Goal: Task Accomplishment & Management: Use online tool/utility

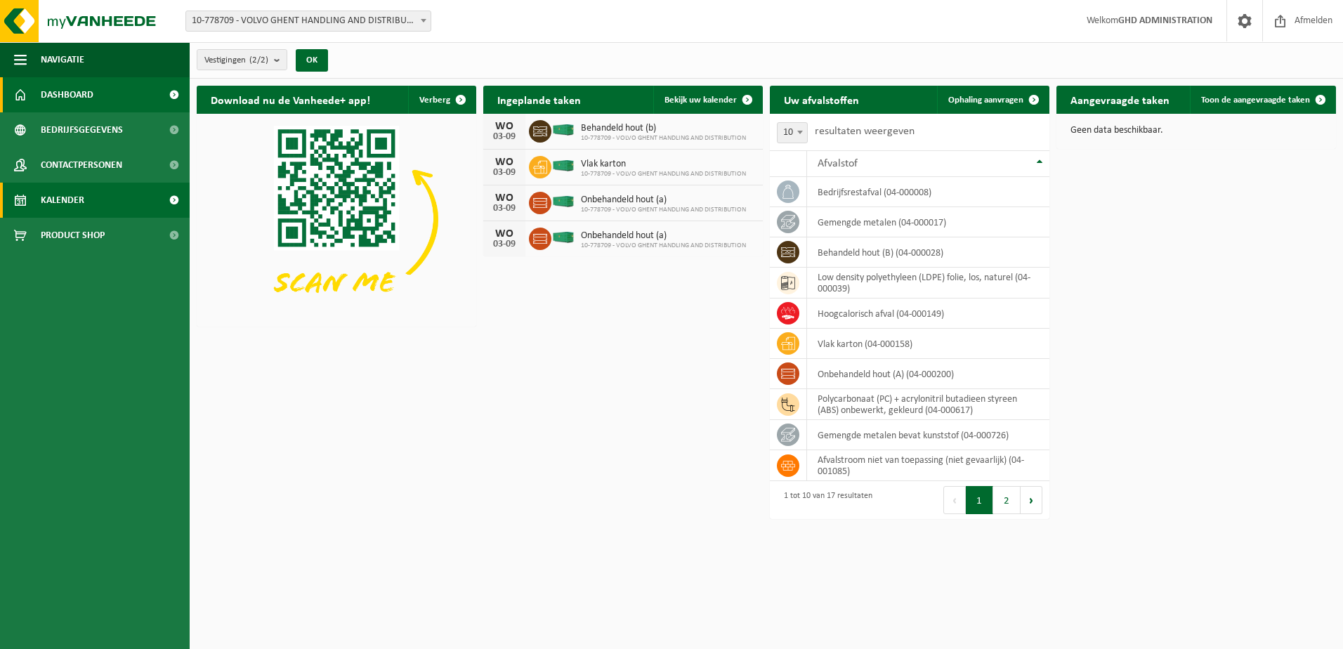
click at [79, 204] on span "Kalender" at bounding box center [63, 200] width 44 height 35
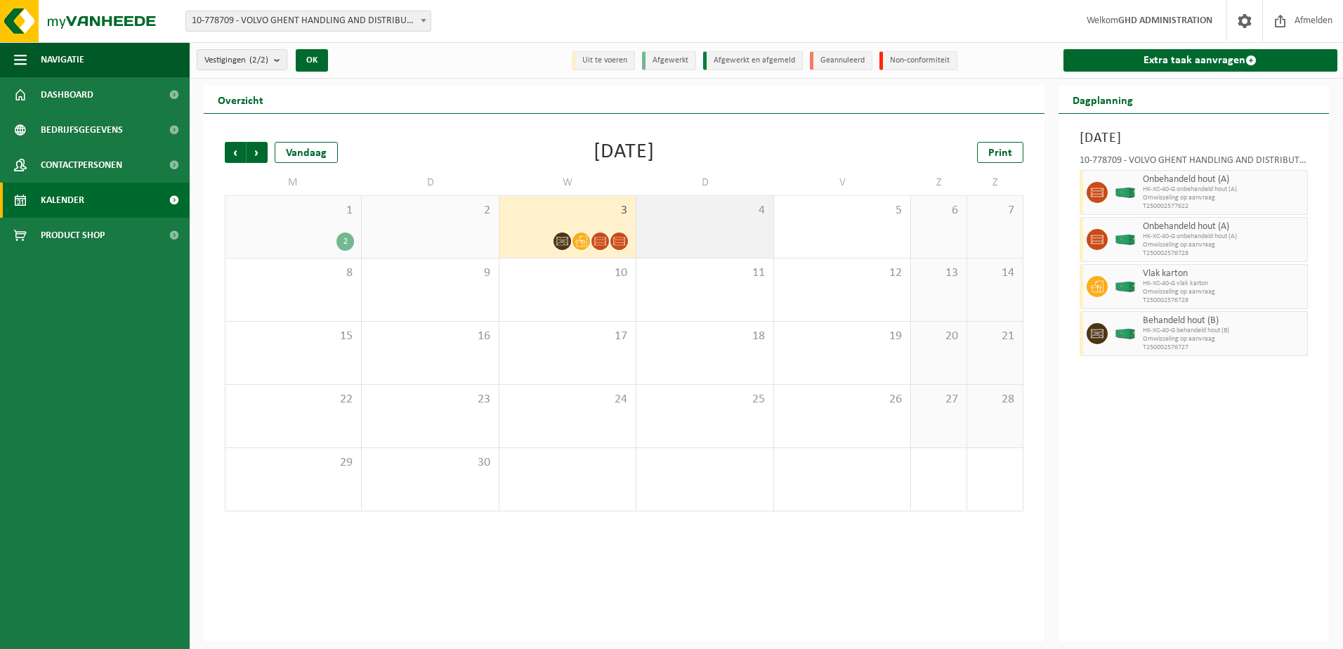
click at [677, 226] on div "4" at bounding box center [705, 227] width 136 height 62
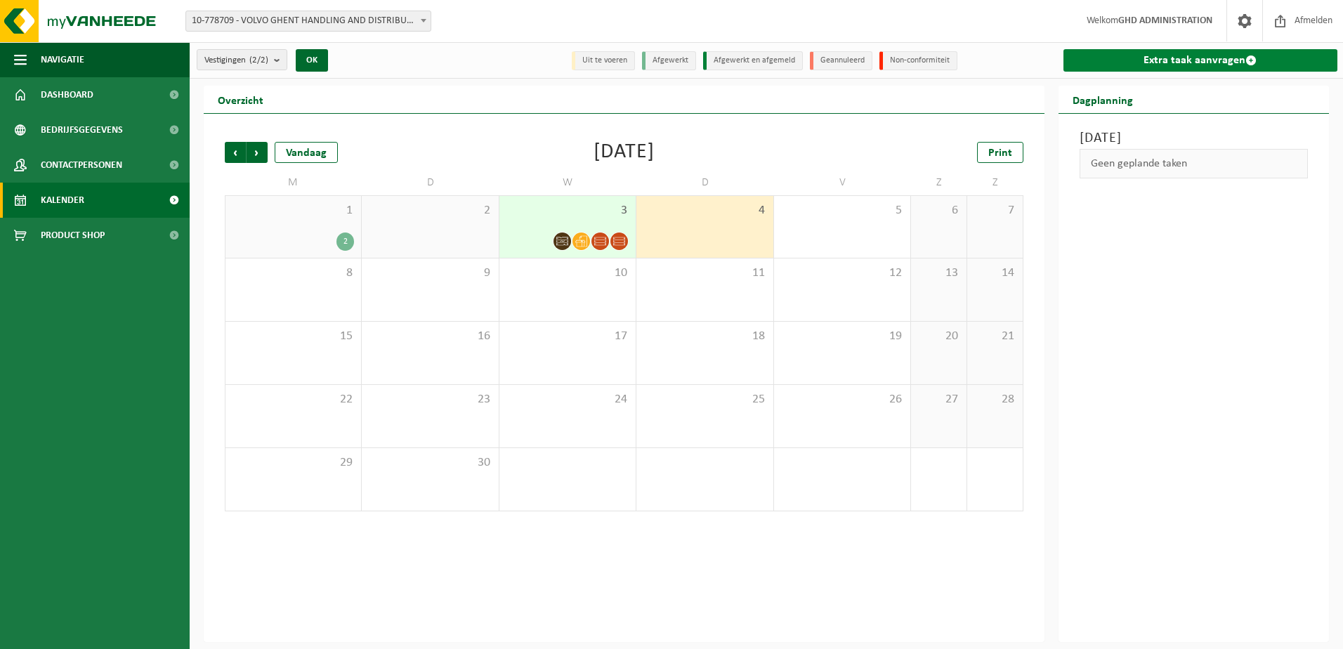
click at [1159, 62] on link "Extra taak aanvragen" at bounding box center [1201, 60] width 275 height 22
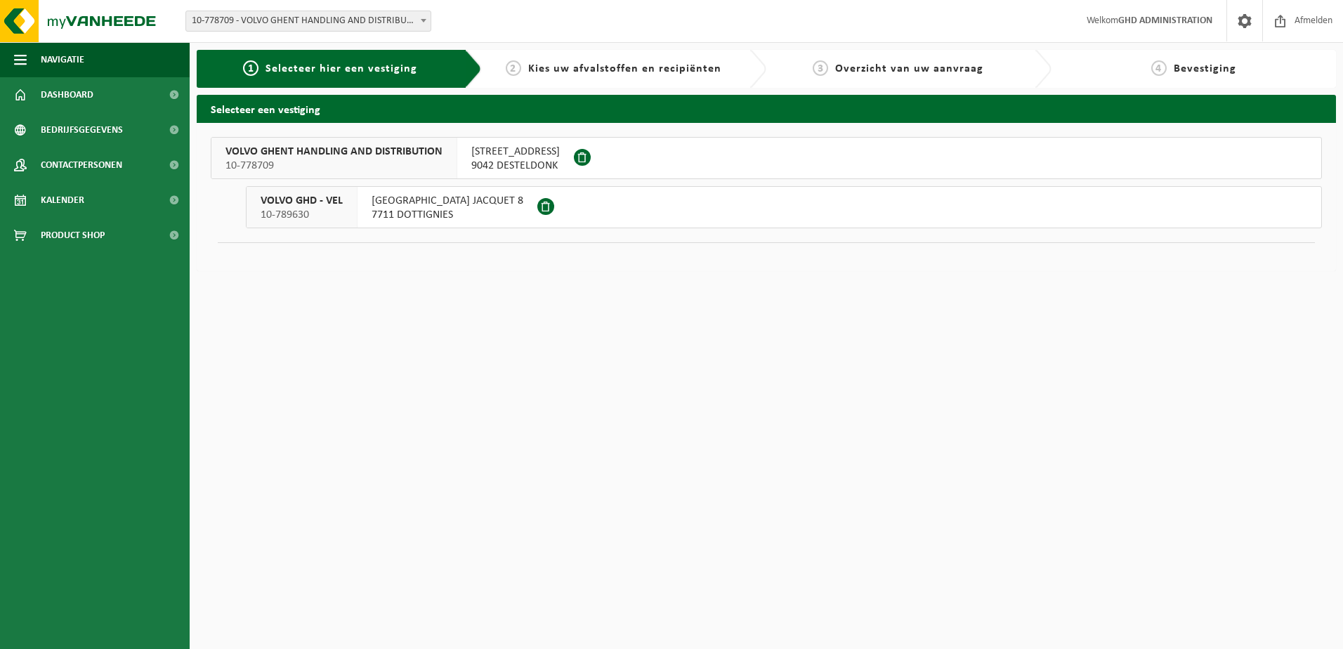
click at [540, 159] on span "9042 DESTELDONK" at bounding box center [515, 166] width 89 height 14
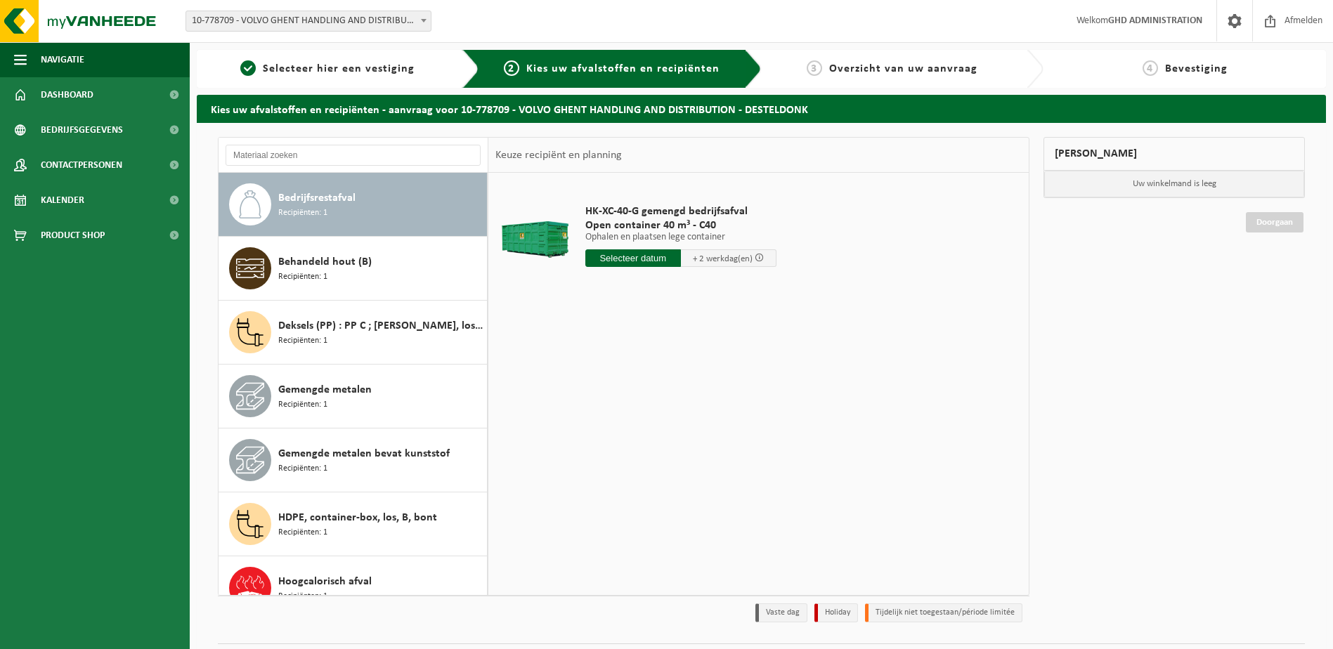
click at [639, 263] on input "text" at bounding box center [633, 258] width 96 height 18
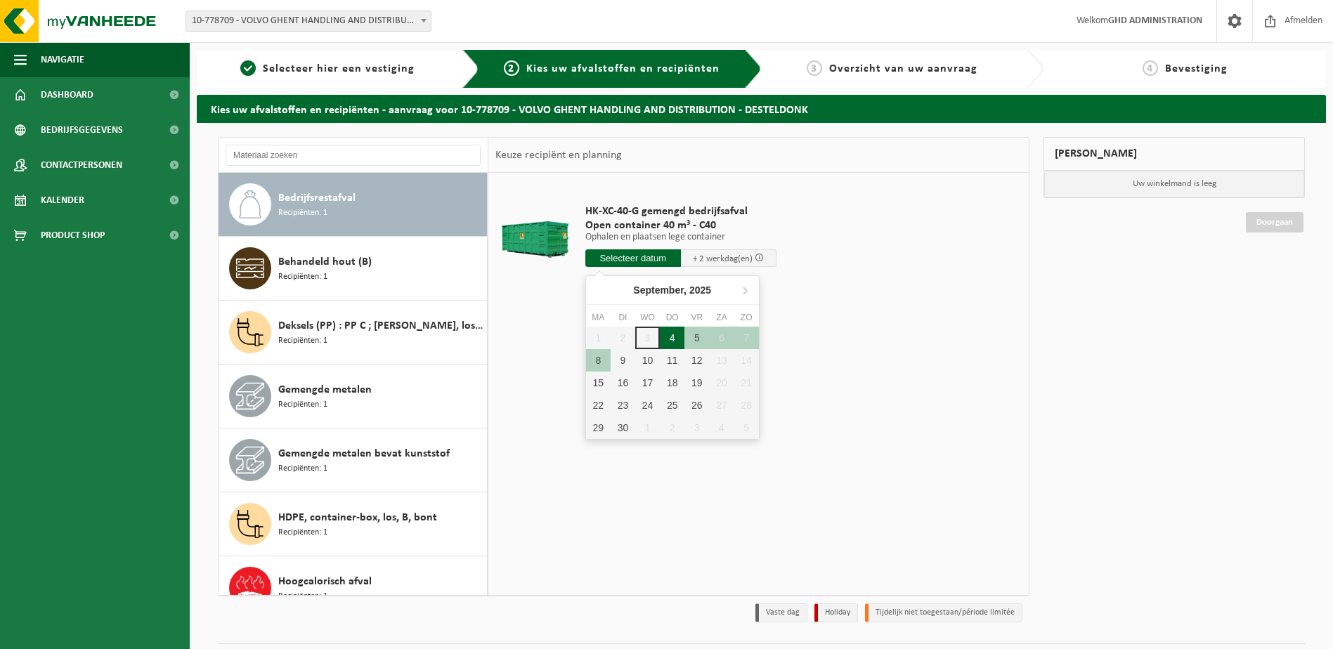
click at [665, 341] on div "4" at bounding box center [672, 338] width 25 height 22
type input "Van 2025-09-04"
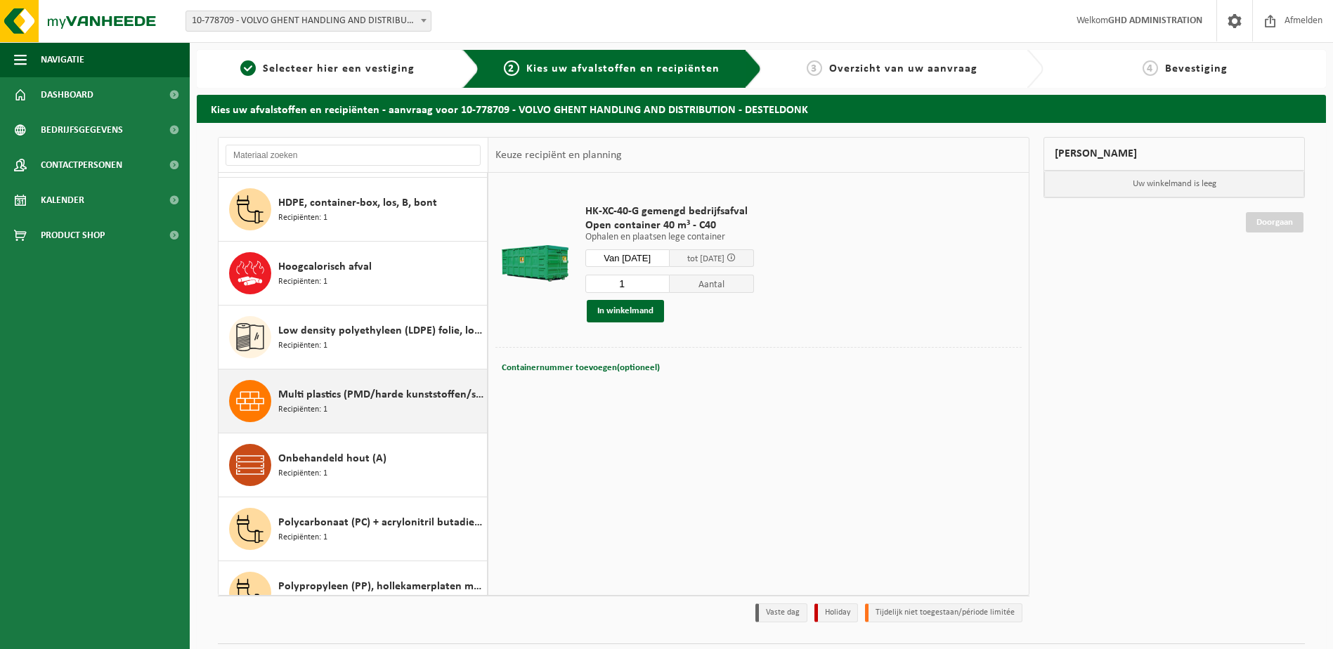
scroll to position [351, 0]
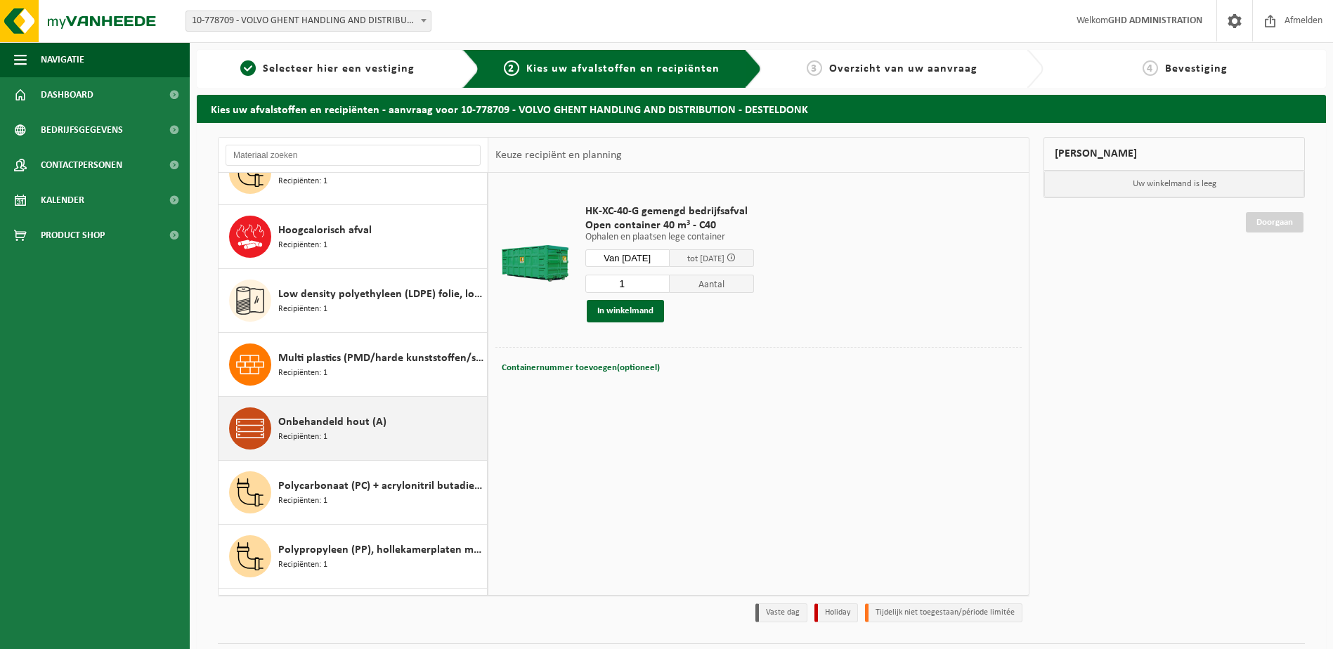
click at [334, 442] on div "Onbehandeld hout (A) Recipiënten: 1" at bounding box center [380, 429] width 205 height 42
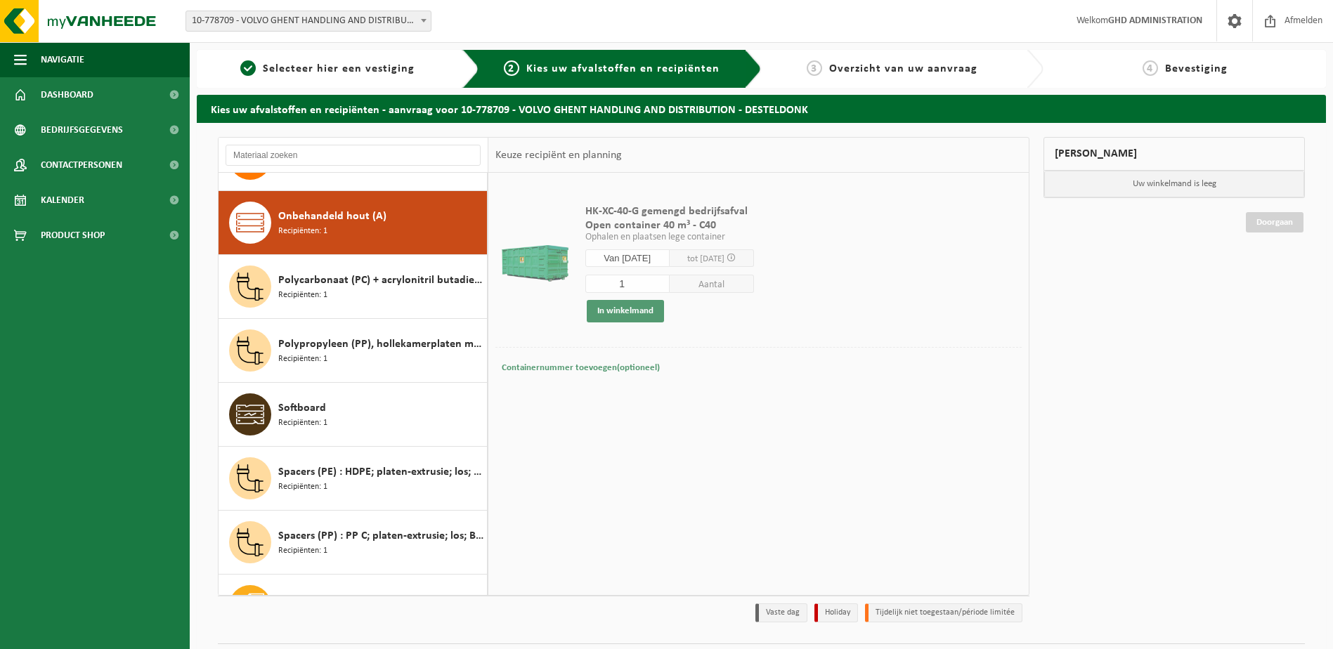
scroll to position [575, 0]
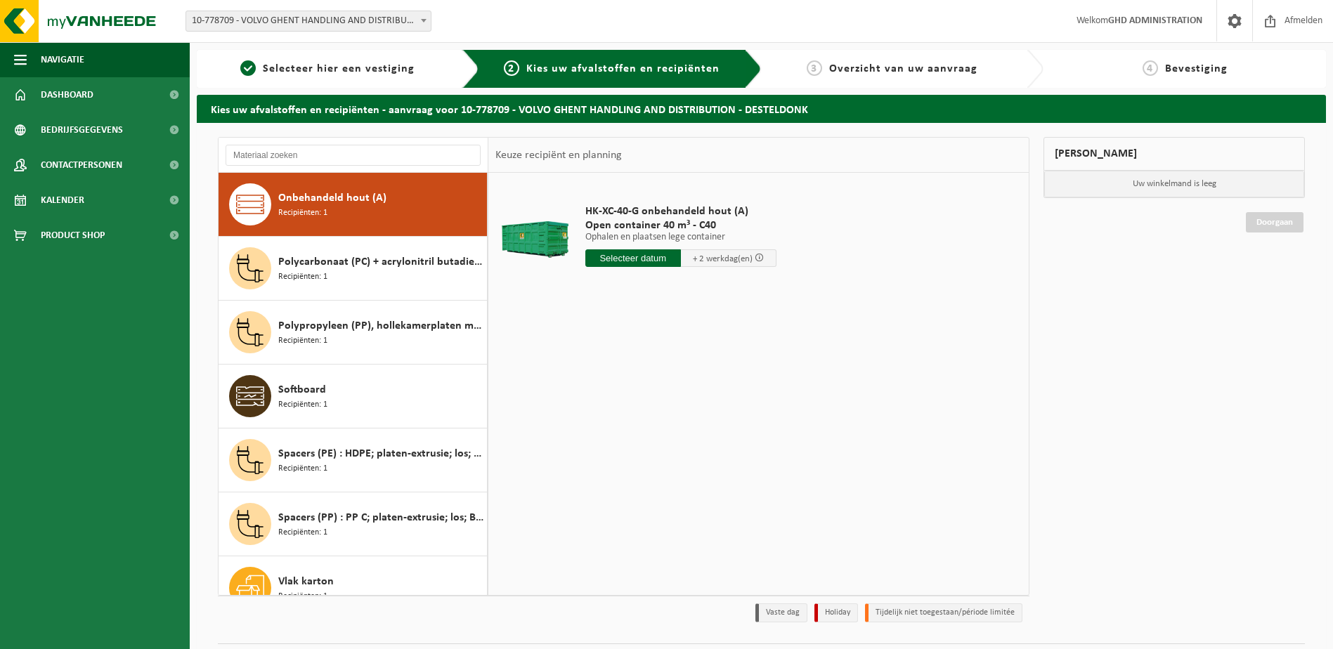
click at [615, 257] on input "text" at bounding box center [633, 258] width 96 height 18
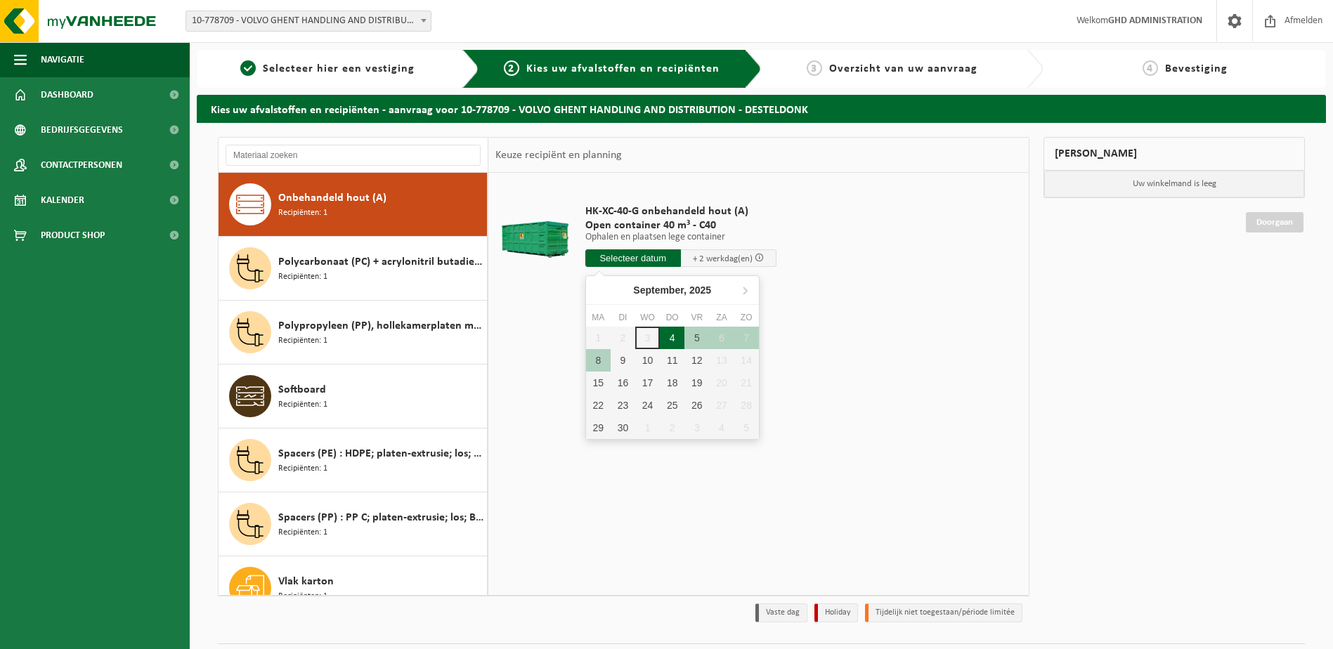
click at [677, 337] on div "4" at bounding box center [672, 338] width 25 height 22
type input "Van 2025-09-04"
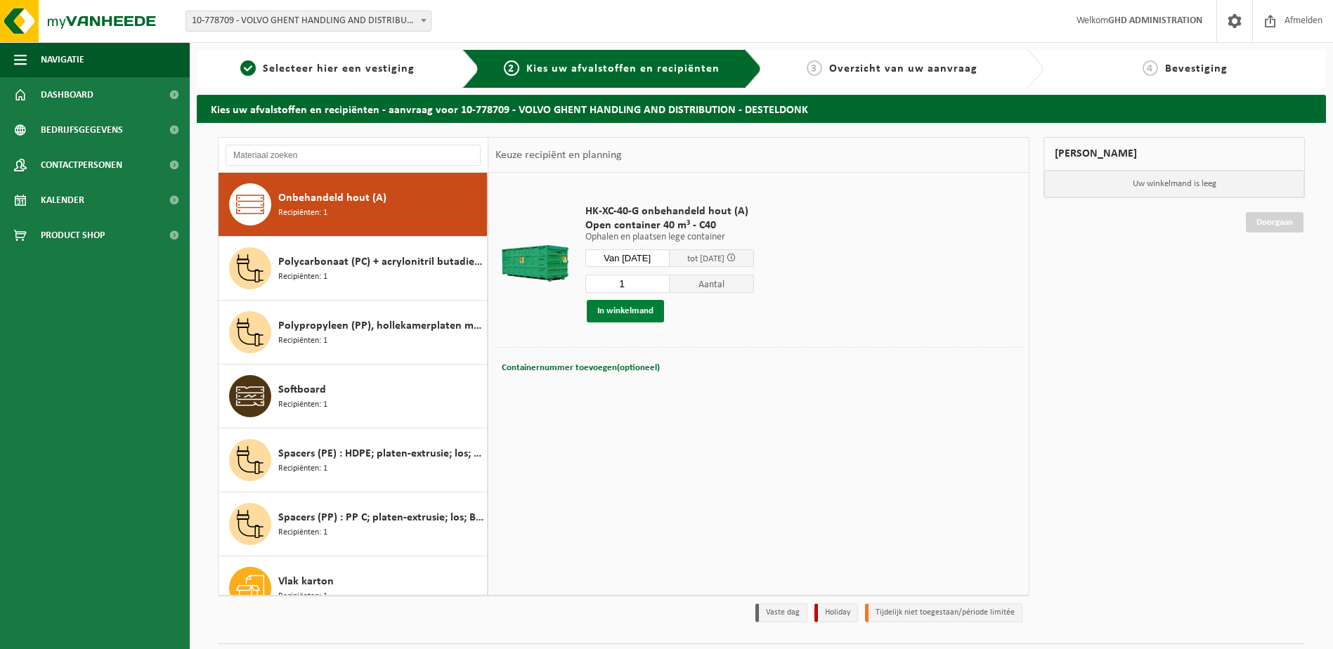
click at [632, 310] on button "In winkelmand" at bounding box center [625, 311] width 77 height 22
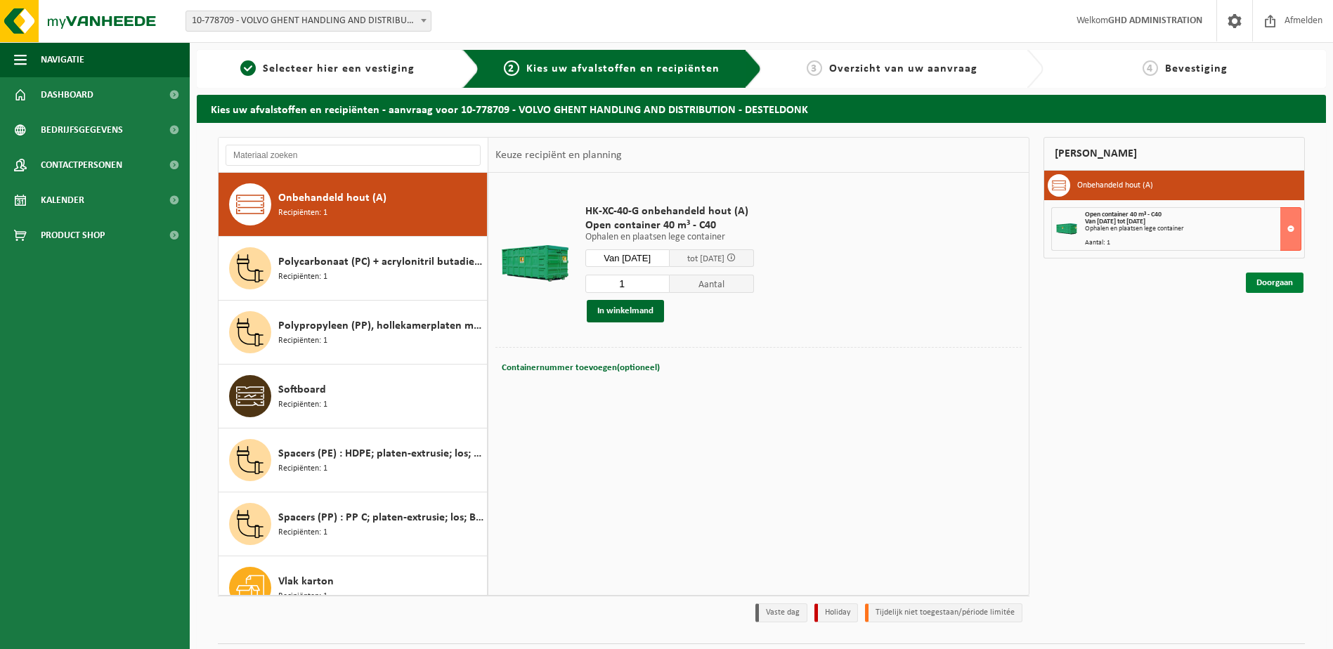
click at [1277, 287] on link "Doorgaan" at bounding box center [1275, 283] width 58 height 20
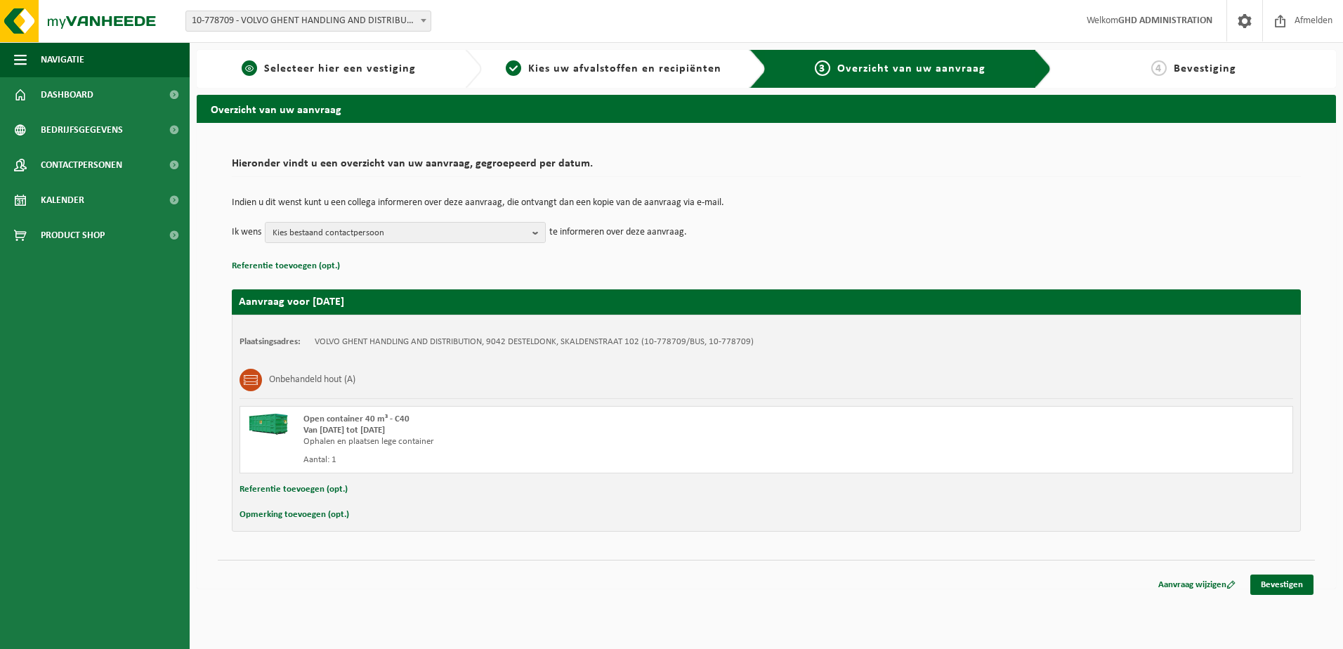
click at [335, 82] on div "1 Selecteer hier een vestiging" at bounding box center [339, 69] width 285 height 38
click at [341, 74] on span "Selecteer hier een vestiging" at bounding box center [340, 68] width 152 height 11
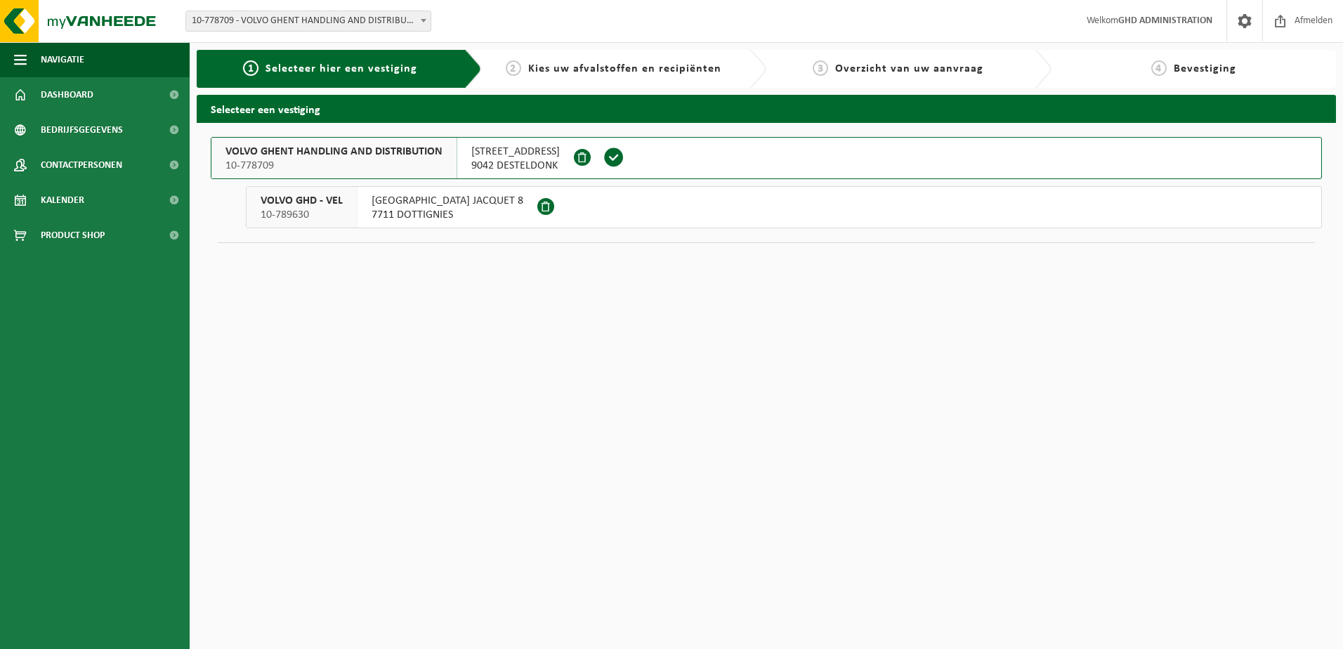
click at [445, 156] on div "VOLVO GHENT HANDLING AND DISTRIBUTION 10-778709" at bounding box center [334, 158] width 246 height 41
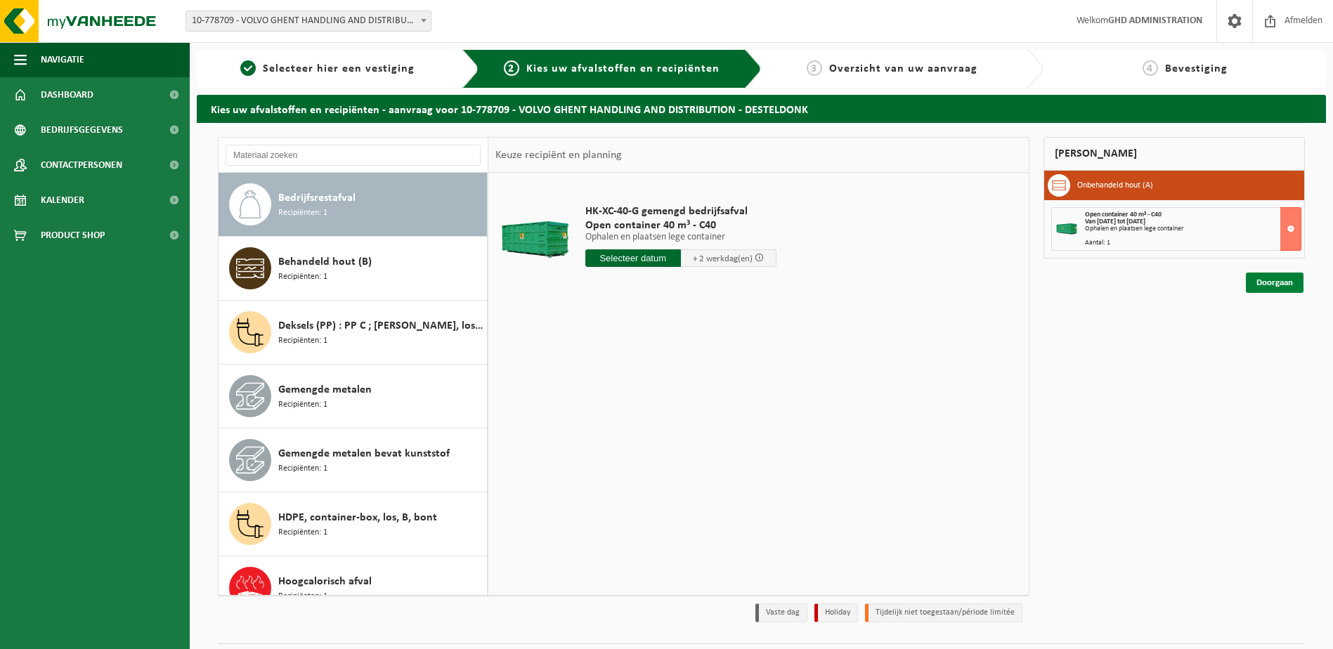
click at [1268, 285] on link "Doorgaan" at bounding box center [1275, 283] width 58 height 20
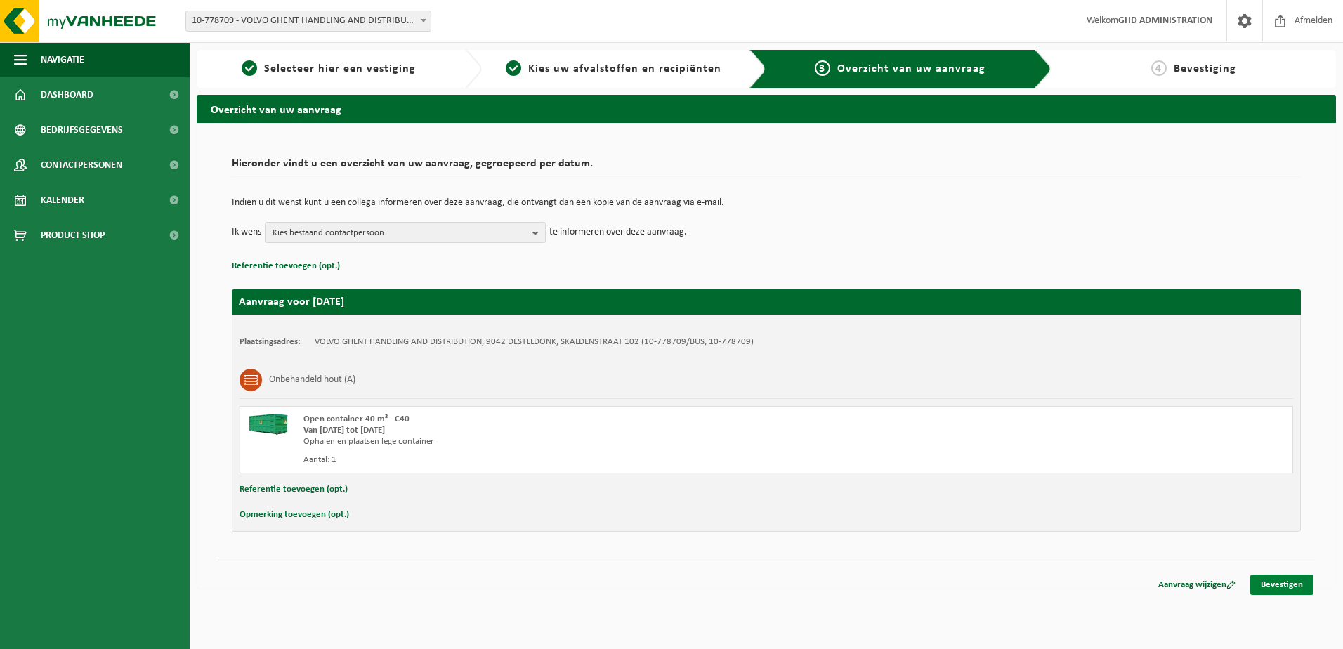
click at [1272, 587] on link "Bevestigen" at bounding box center [1282, 585] width 63 height 20
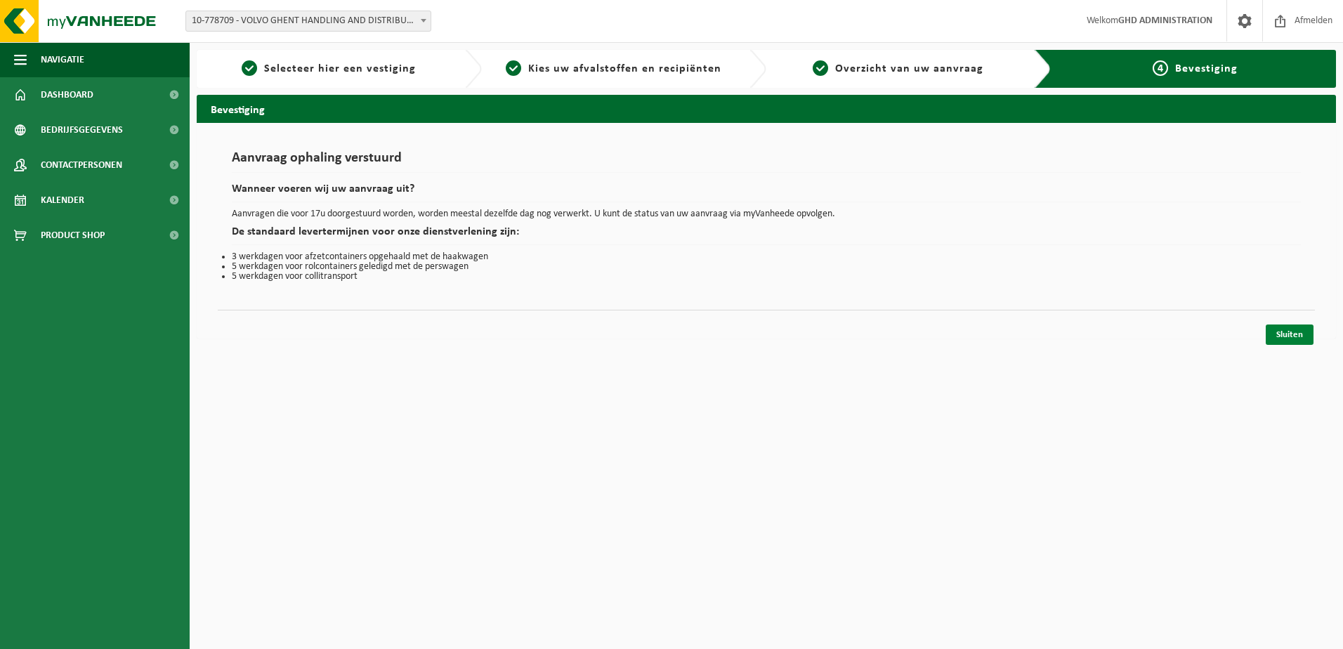
click at [1273, 338] on link "Sluiten" at bounding box center [1290, 335] width 48 height 20
